Goal: Transaction & Acquisition: Purchase product/service

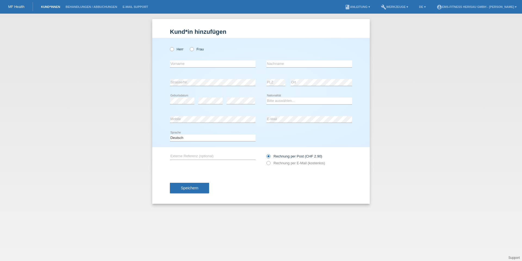
click at [59, 7] on link "Kund*innen" at bounding box center [50, 6] width 24 height 3
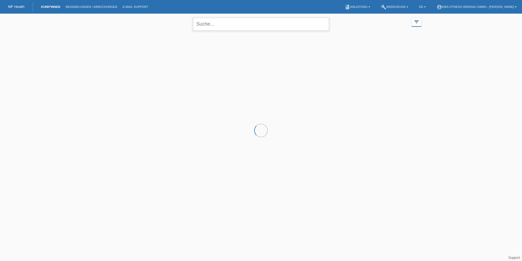
click at [212, 27] on input "text" at bounding box center [261, 24] width 136 height 13
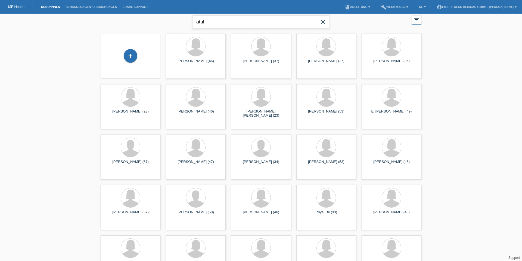
scroll to position [5, 0]
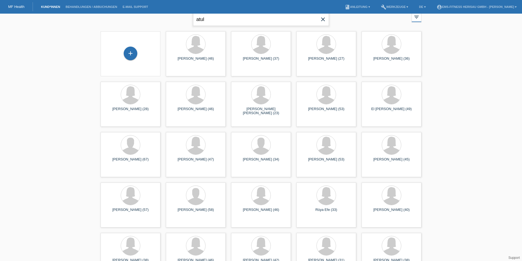
type input "atul"
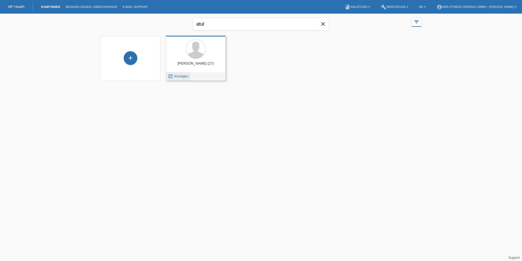
click at [180, 74] on span "Anzeigen" at bounding box center [181, 76] width 15 height 4
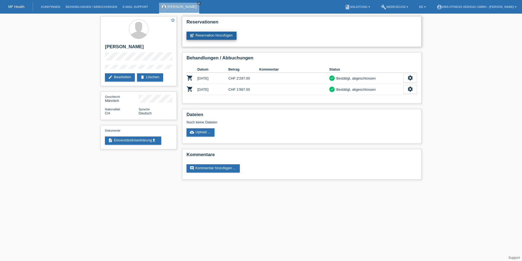
click at [220, 37] on link "post_add Reservation hinzufügen" at bounding box center [212, 36] width 50 height 8
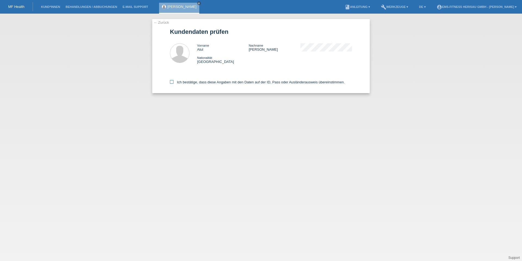
click at [211, 83] on label "Ich bestätige, dass diese Angaben mit den Daten auf der ID, Pass oder Ausländer…" at bounding box center [257, 82] width 175 height 4
click at [174, 83] on input "Ich bestätige, dass diese Angaben mit den Daten auf der ID, Pass oder Ausländer…" at bounding box center [172, 82] width 4 height 4
checkbox input "true"
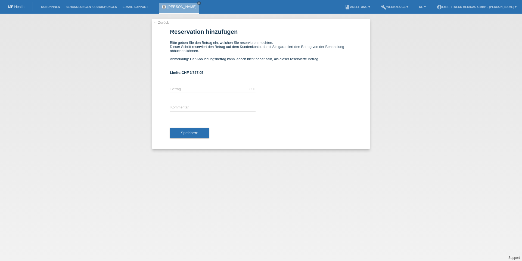
click at [193, 85] on div "CHF error Betrag" at bounding box center [213, 89] width 86 height 18
click at [190, 89] on input "text" at bounding box center [213, 89] width 86 height 7
type input "1997.00"
click at [193, 106] on input "text" at bounding box center [213, 107] width 86 height 7
type input "M"
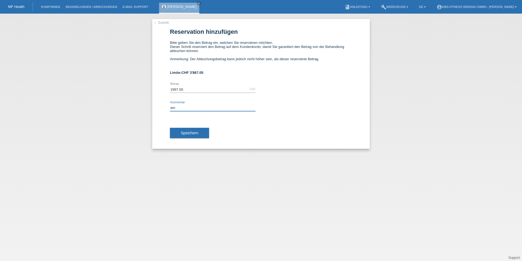
type input "e"
type input "E"
click at [178, 106] on input "text" at bounding box center [213, 107] width 86 height 7
click at [193, 87] on input "1997.00" at bounding box center [213, 89] width 86 height 7
click at [186, 108] on input "text" at bounding box center [213, 107] width 86 height 7
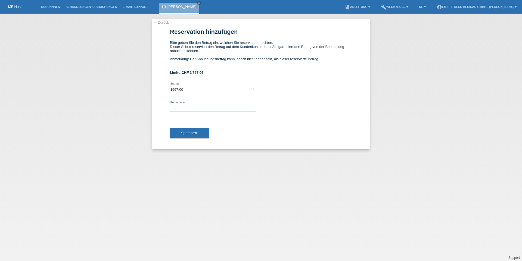
click at [186, 108] on input "text" at bounding box center [213, 107] width 86 height 7
type input "e"
drag, startPoint x: 179, startPoint y: 109, endPoint x: 183, endPoint y: 112, distance: 5.3
click at [179, 109] on input "EMS Jahres Abo (MIchelle Schütz)" at bounding box center [213, 107] width 86 height 7
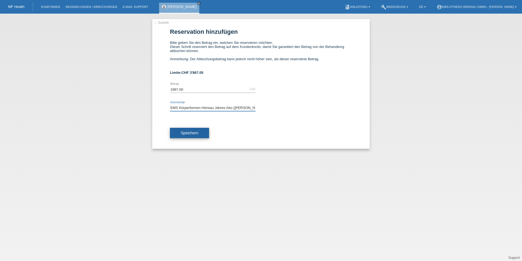
type input "EMS Körperformen Herisau Jahres Abo (MIchelle Schütz)"
click at [199, 132] on button "Speichern" at bounding box center [189, 133] width 39 height 10
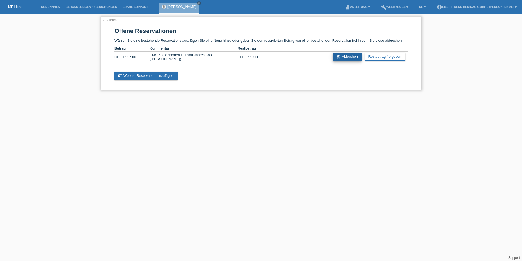
click at [343, 59] on link "add_shopping_cart Abbuchen" at bounding box center [347, 57] width 29 height 8
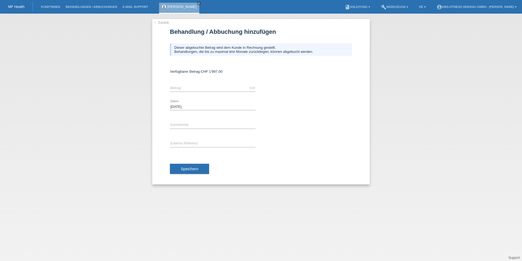
click at [233, 91] on icon at bounding box center [213, 91] width 86 height 0
click at [231, 89] on input "text" at bounding box center [213, 88] width 86 height 7
type input "1997.00"
click at [187, 169] on span "Speichern" at bounding box center [189, 168] width 17 height 4
